Goal: Transaction & Acquisition: Book appointment/travel/reservation

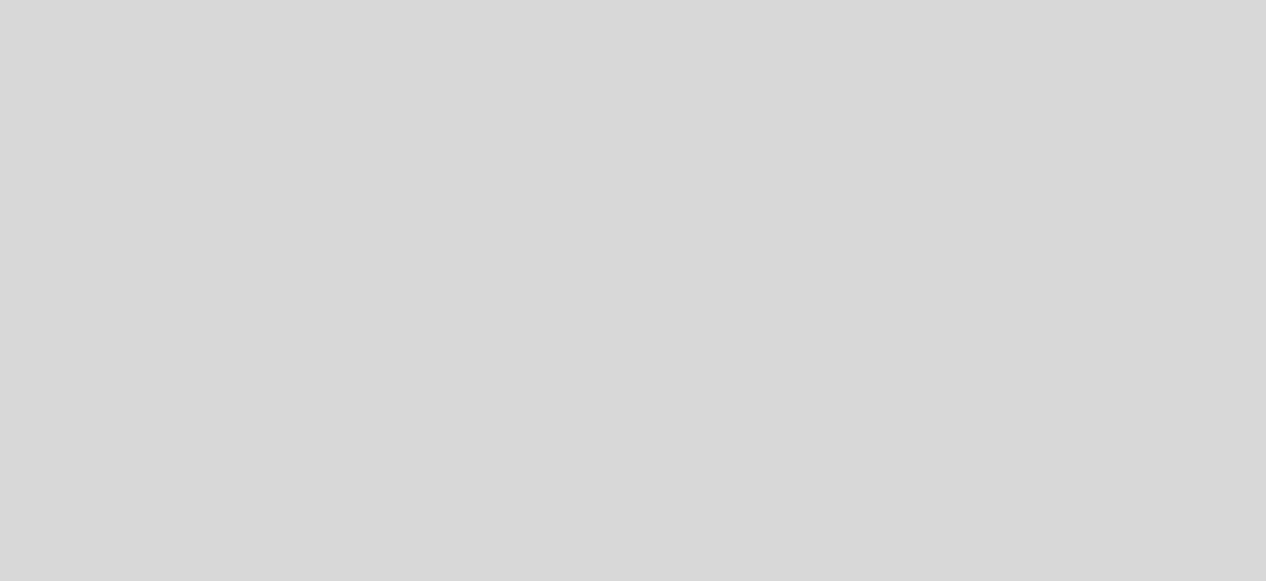
select select "es"
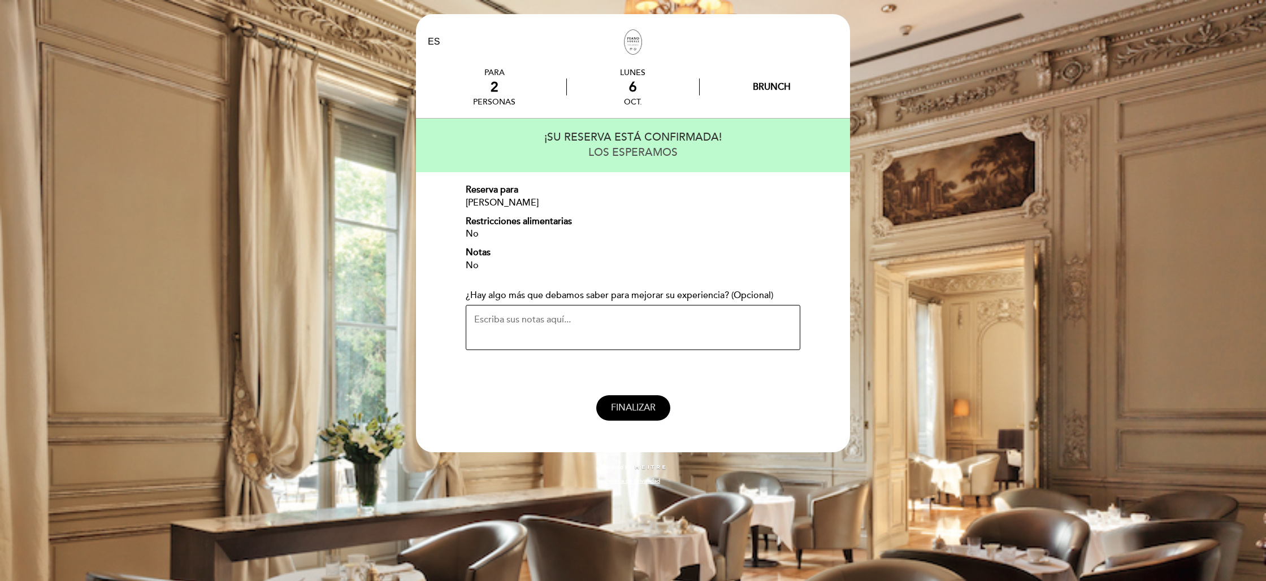
click at [642, 405] on span "FINALIZAR" at bounding box center [633, 407] width 45 height 11
select select "es"
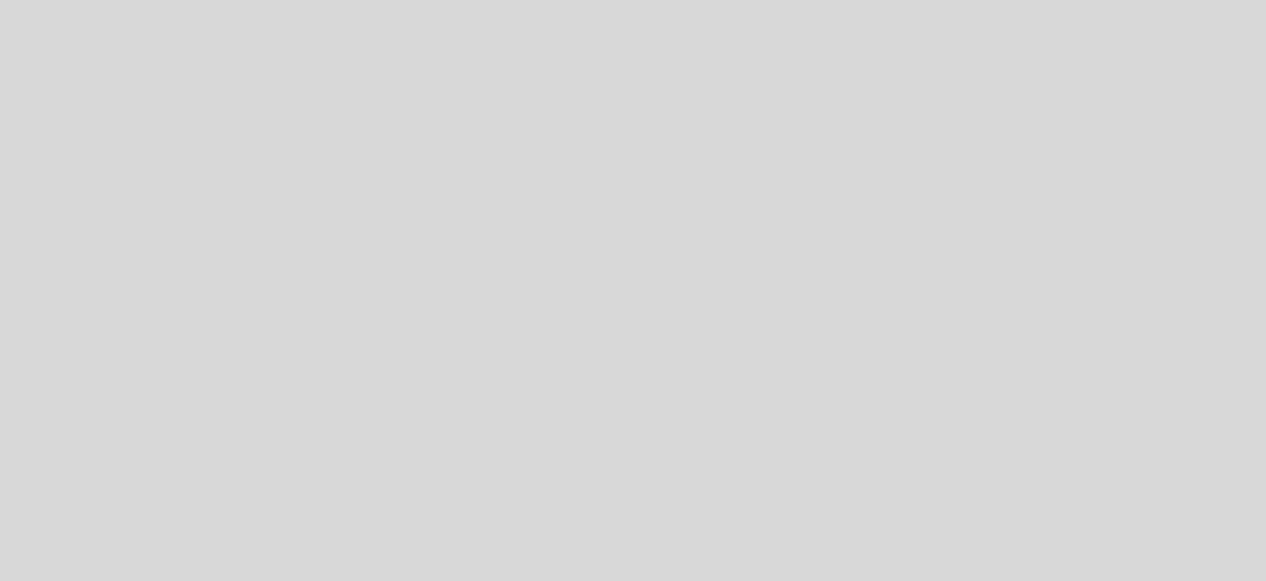
select select "es"
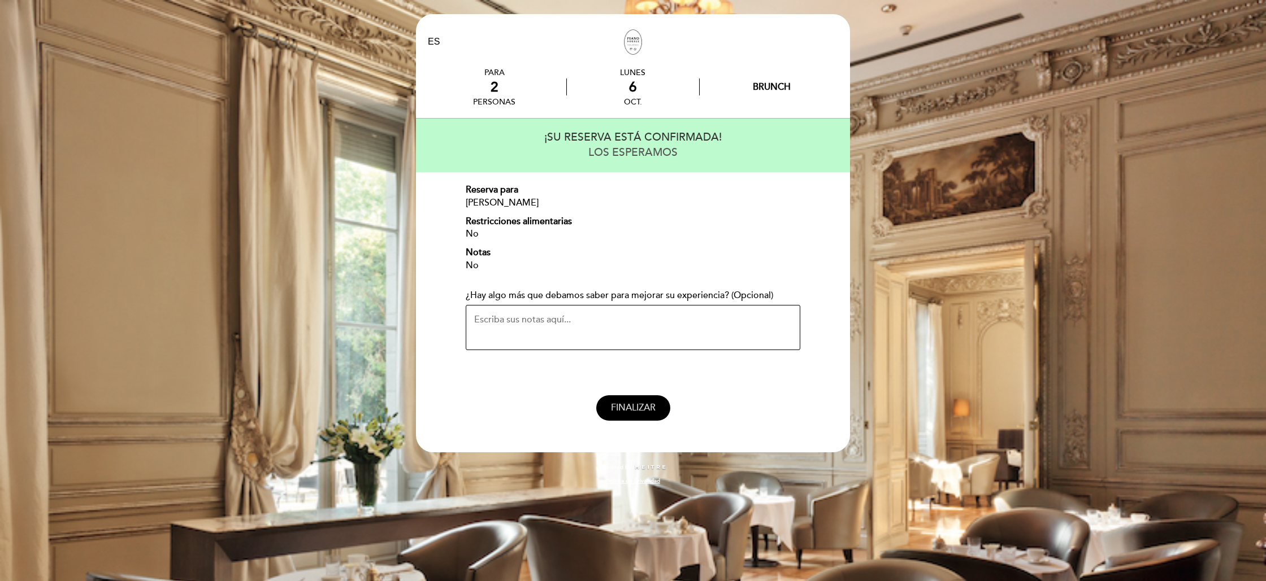
click at [636, 419] on button "FINALIZAR" at bounding box center [633, 408] width 74 height 25
select select "es"
